Goal: Navigation & Orientation: Find specific page/section

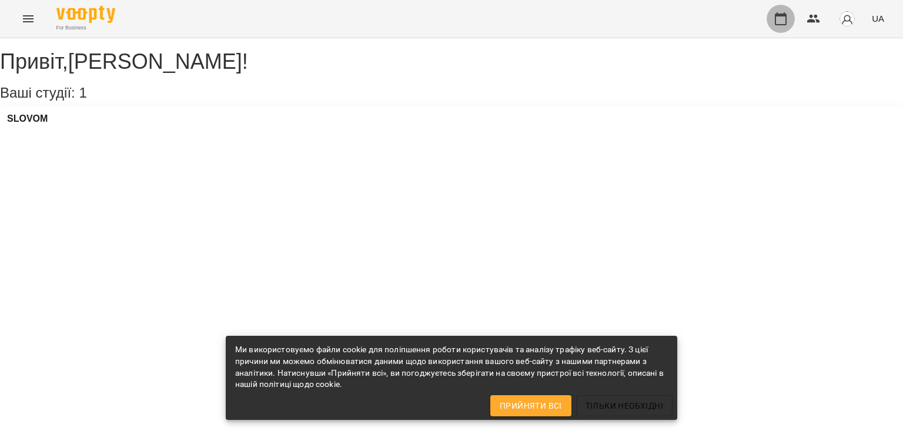
click at [780, 12] on icon "button" at bounding box center [781, 19] width 14 height 14
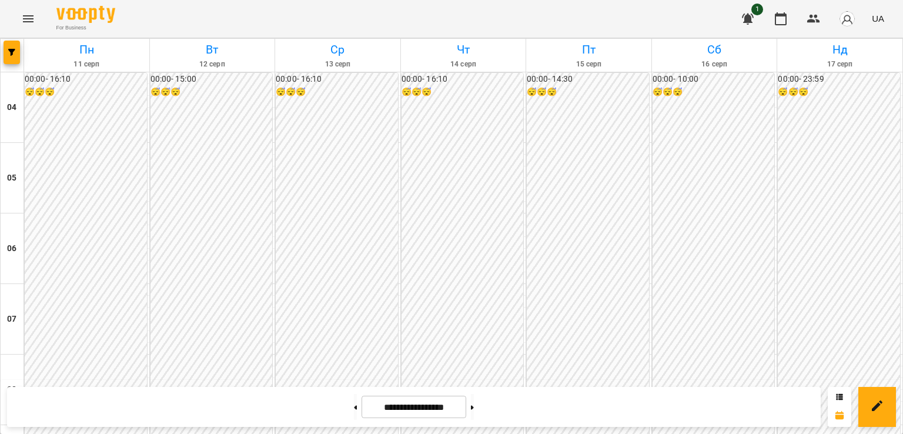
scroll to position [902, 0]
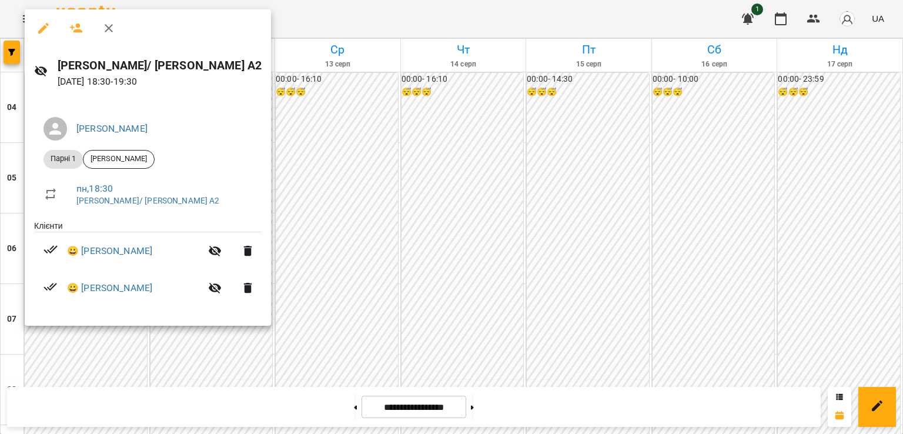
drag, startPoint x: 59, startPoint y: 65, endPoint x: 256, endPoint y: 64, distance: 196.9
click at [256, 64] on div "[PERSON_NAME]/ [PERSON_NAME] А2 [DATE] 18:30 - 19:30" at bounding box center [148, 72] width 246 height 51
copy h6 "[PERSON_NAME]/ [PERSON_NAME] А2"
click at [356, 168] on div at bounding box center [451, 217] width 903 height 434
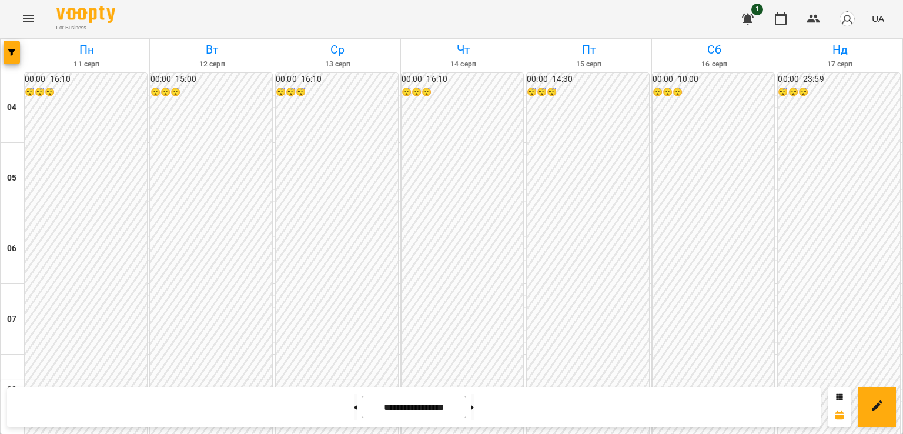
scroll to position [380, 0]
click at [824, 12] on button "button" at bounding box center [813, 19] width 28 height 28
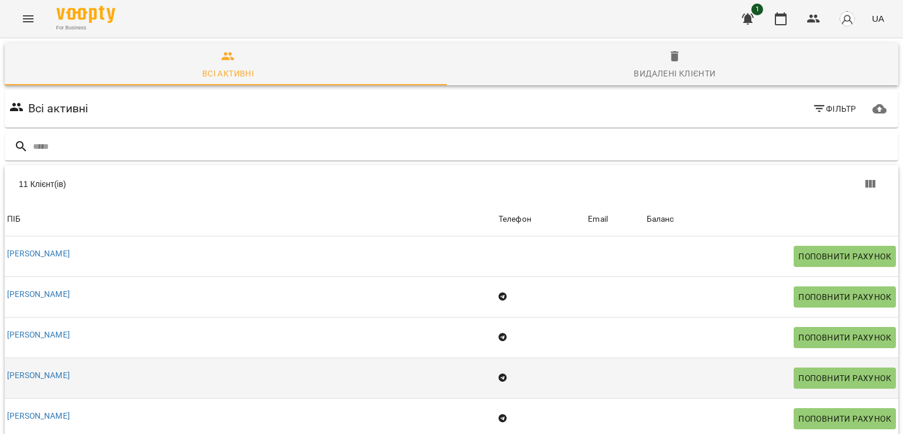
scroll to position [240, 0]
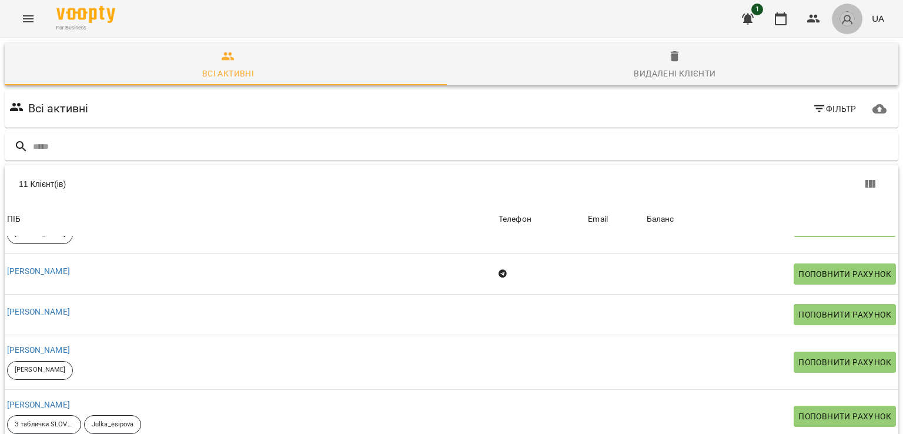
click at [848, 22] on img "button" at bounding box center [847, 19] width 16 height 16
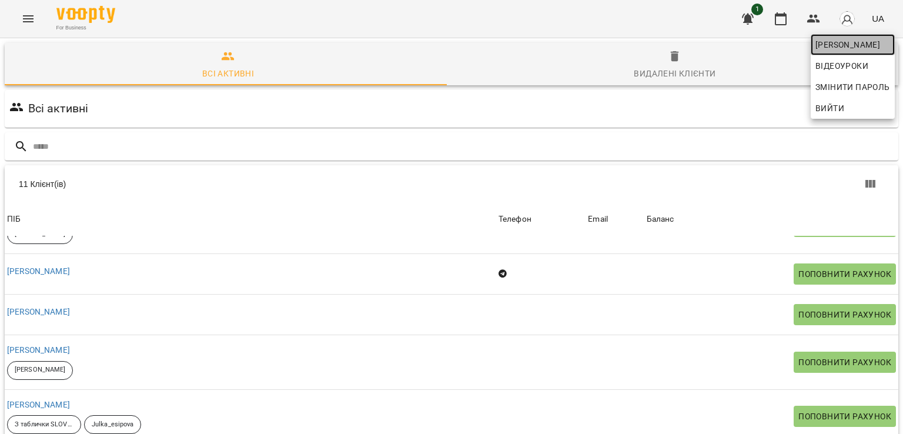
click at [849, 38] on span "[PERSON_NAME]" at bounding box center [852, 45] width 75 height 14
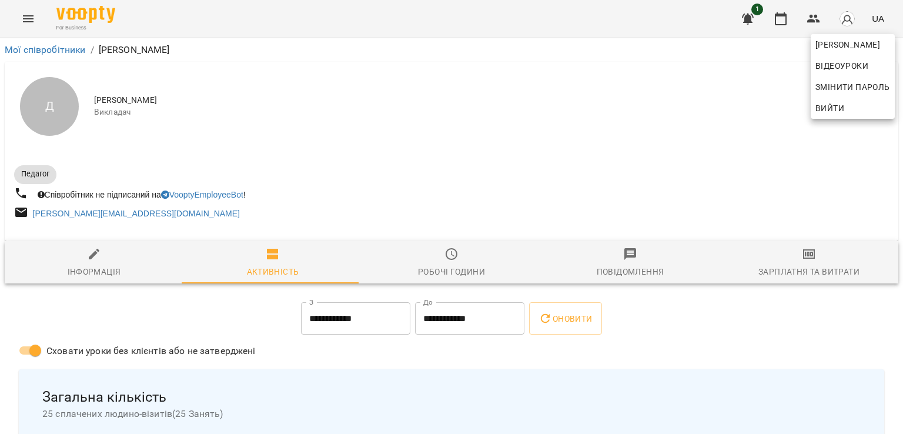
drag, startPoint x: 898, startPoint y: 73, endPoint x: 896, endPoint y: 137, distance: 63.5
click at [896, 137] on div at bounding box center [451, 217] width 903 height 434
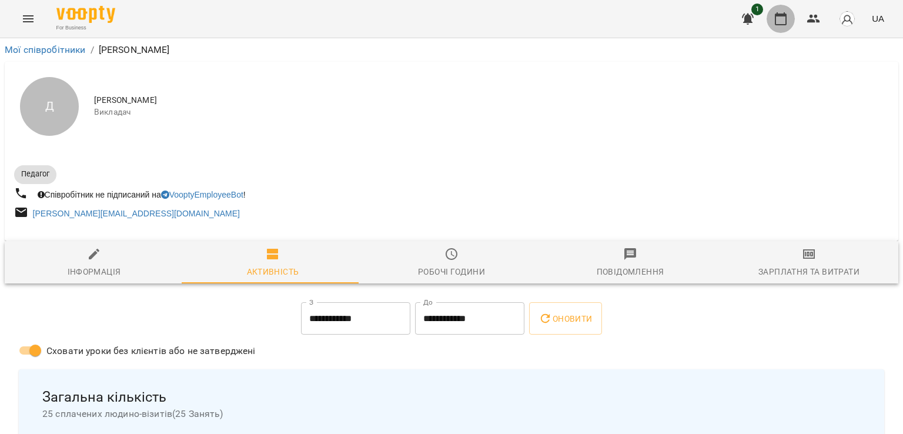
click at [780, 26] on button "button" at bounding box center [781, 19] width 28 height 28
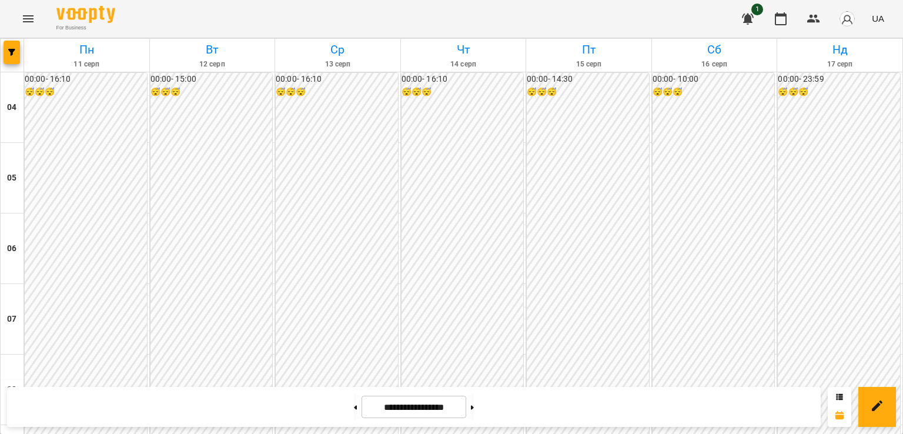
scroll to position [941, 0]
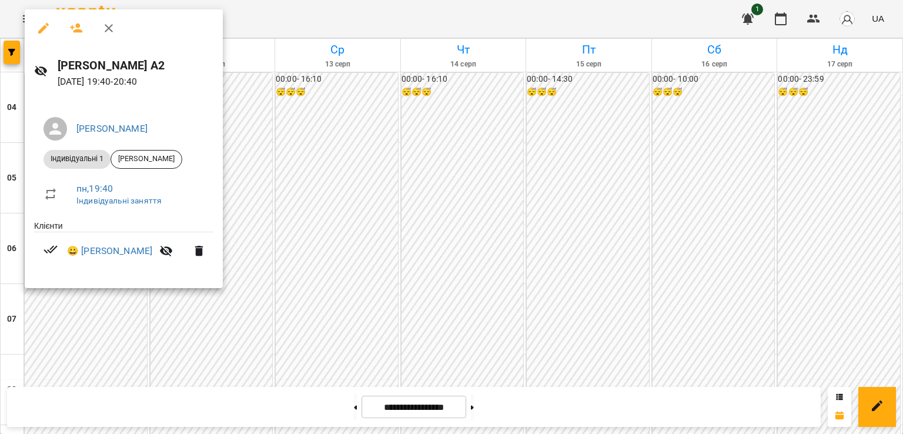
click at [257, 267] on div at bounding box center [451, 217] width 903 height 434
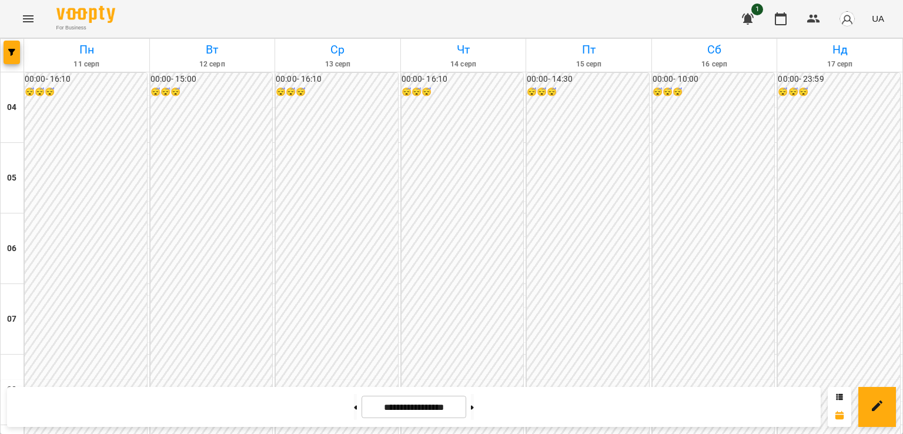
scroll to position [458, 0]
